Goal: Check status: Check status

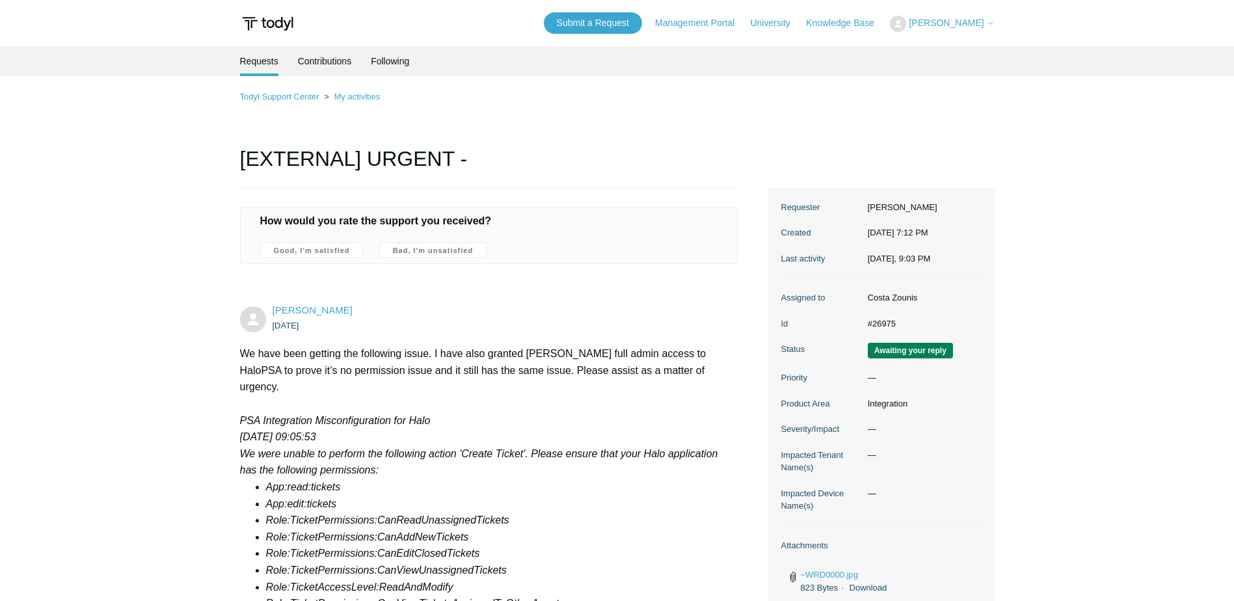
drag, startPoint x: 952, startPoint y: 353, endPoint x: 872, endPoint y: 353, distance: 80.0
click at [872, 353] on span "Awaiting your reply" at bounding box center [910, 351] width 85 height 16
click at [254, 33] on img at bounding box center [267, 24] width 55 height 24
